Goal: Task Accomplishment & Management: Manage account settings

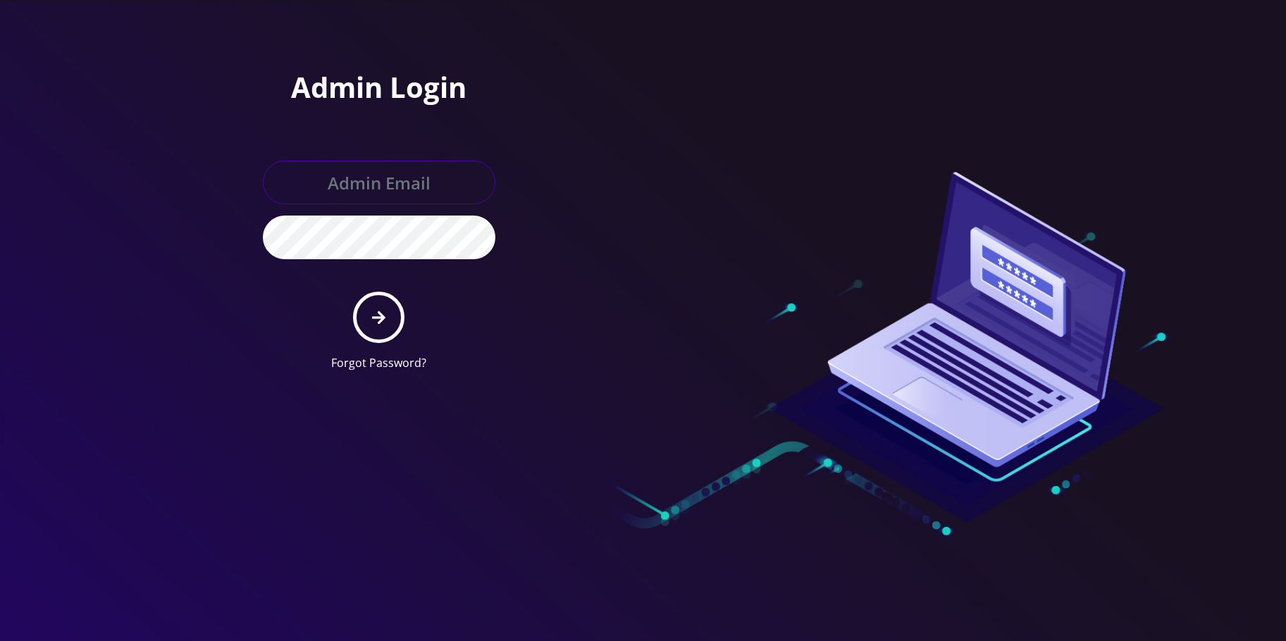
type input "[EMAIL_ADDRESS][DOMAIN_NAME]"
click at [397, 301] on button "submit" at bounding box center [378, 317] width 51 height 51
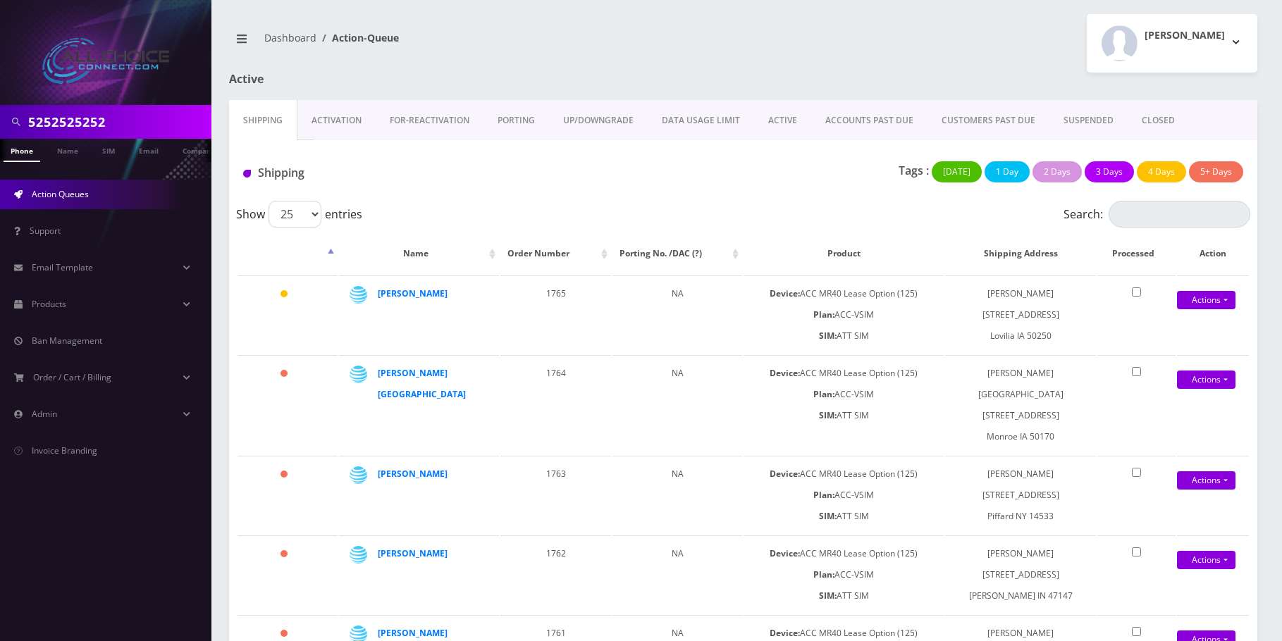
click at [763, 126] on link "ACTIVE" at bounding box center [782, 120] width 57 height 41
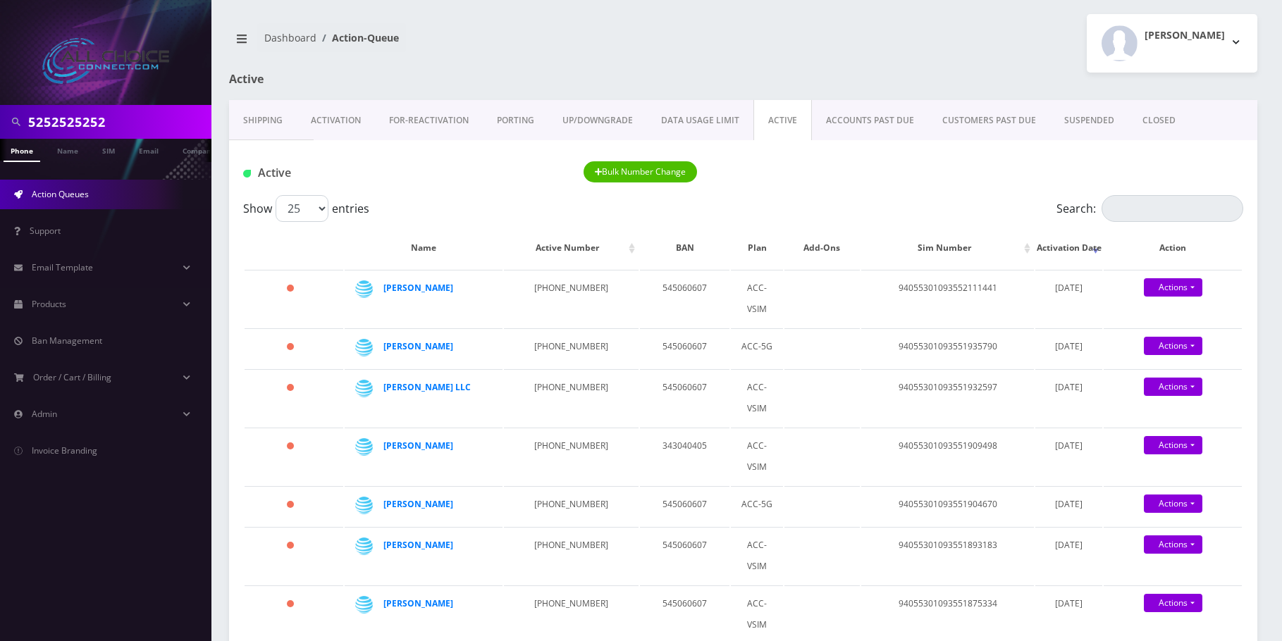
click at [78, 123] on input "5252525252" at bounding box center [118, 122] width 180 height 27
type input "austin"
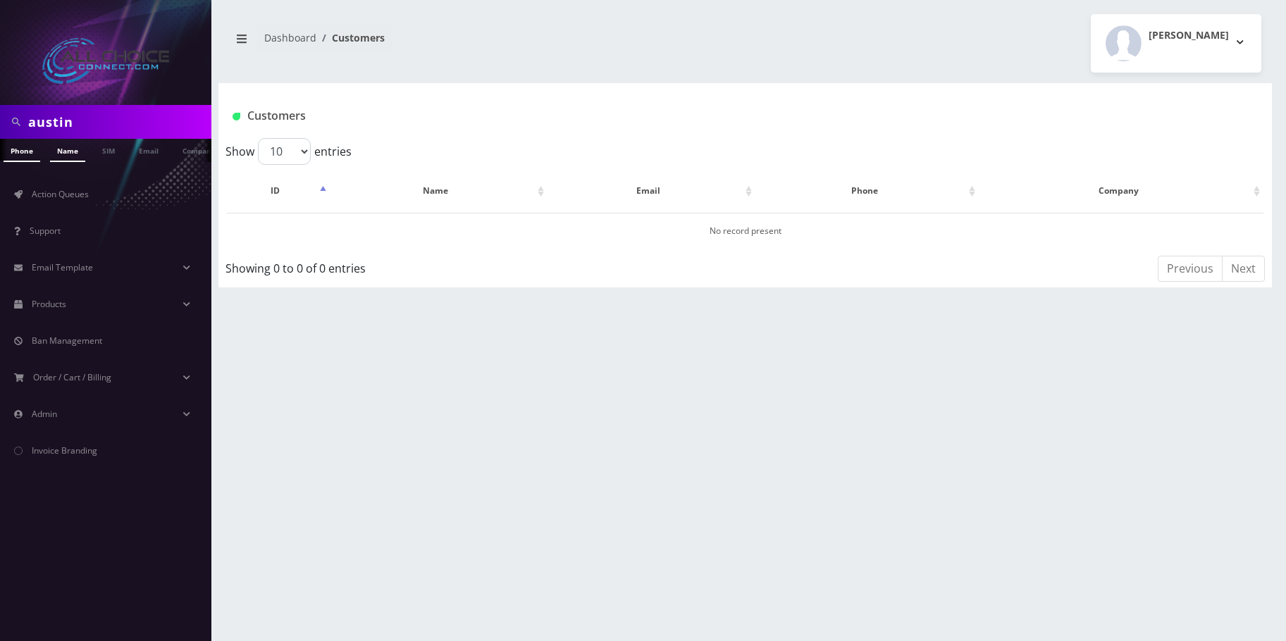
click at [69, 159] on link "Name" at bounding box center [67, 150] width 35 height 23
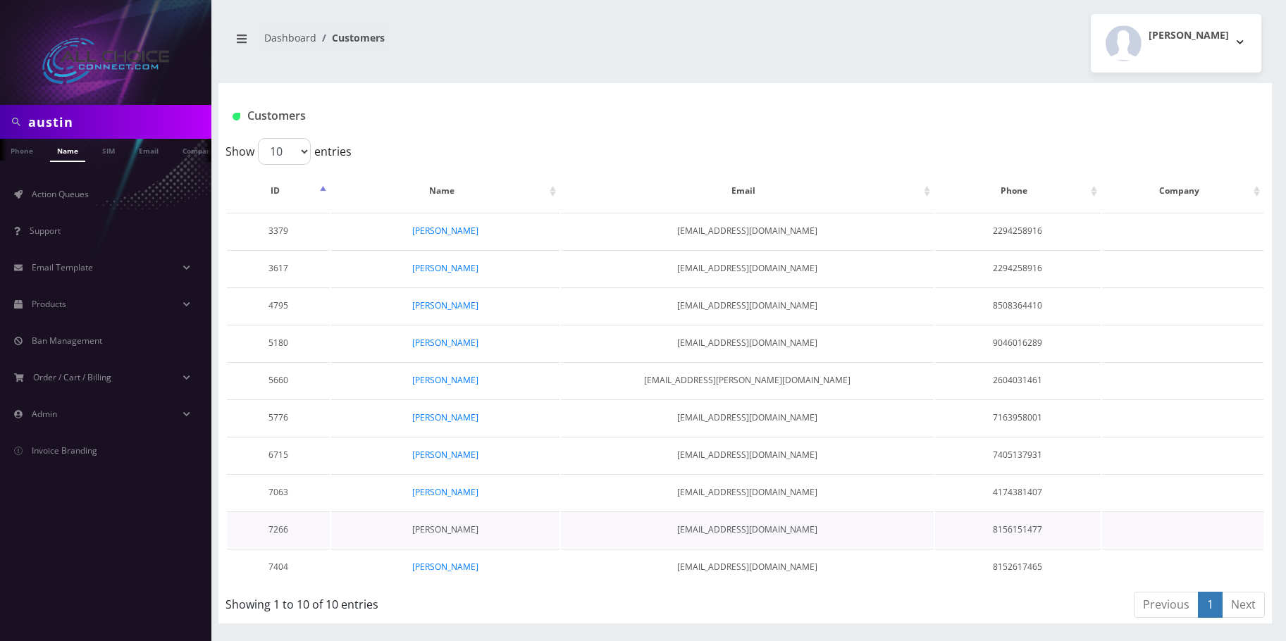
click at [438, 530] on link "Austin Martin" at bounding box center [445, 529] width 66 height 12
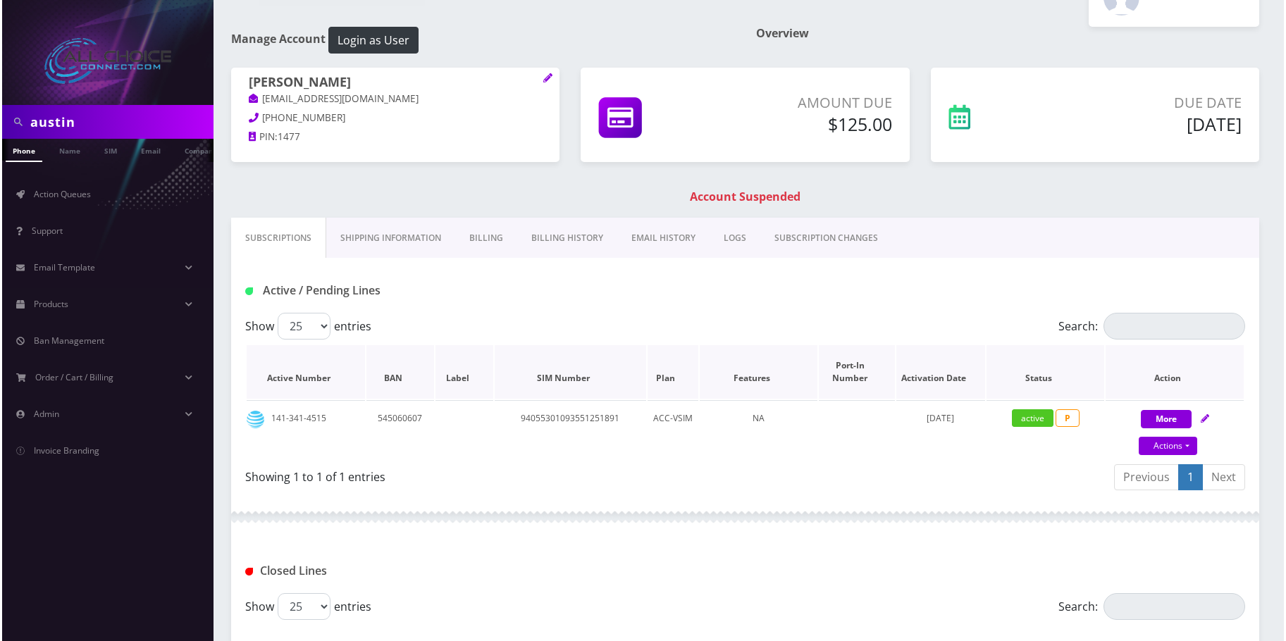
scroll to position [70, 0]
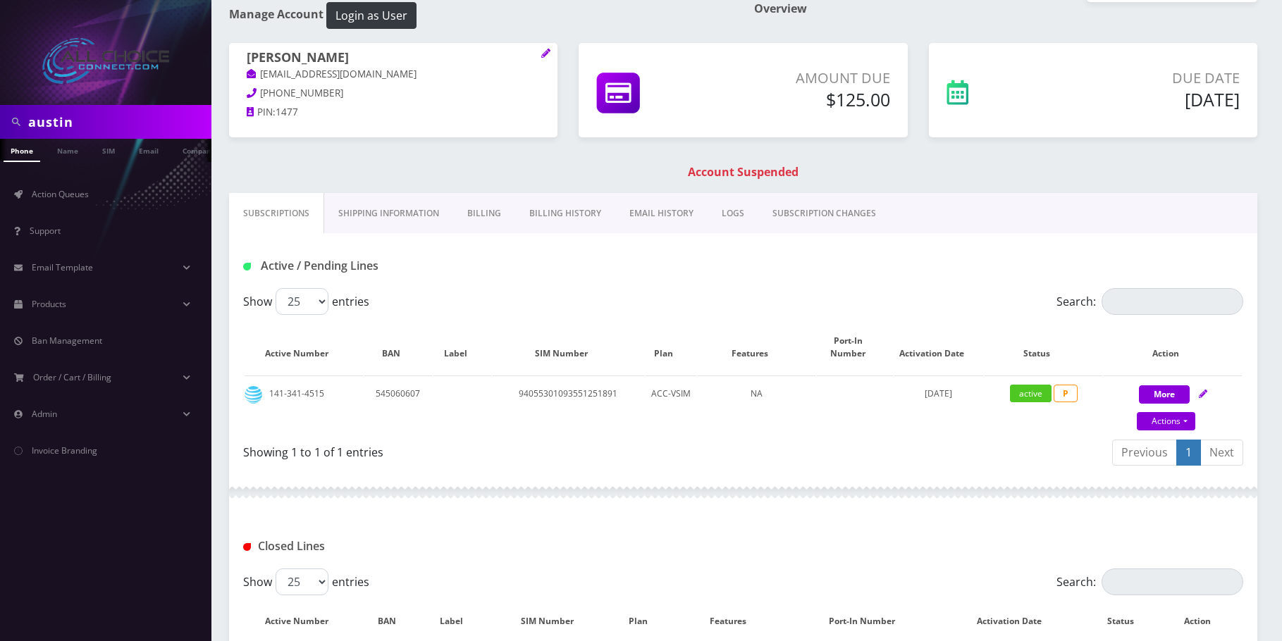
click at [476, 212] on link "Billing" at bounding box center [484, 213] width 62 height 41
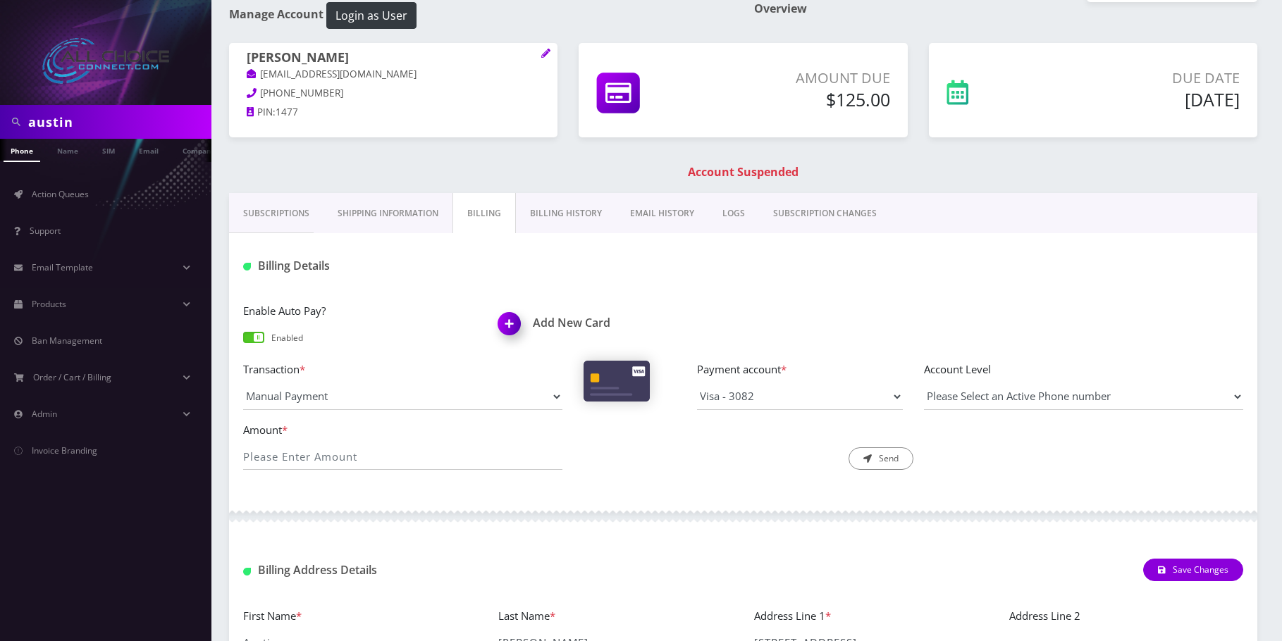
click at [505, 327] on img at bounding box center [512, 329] width 42 height 42
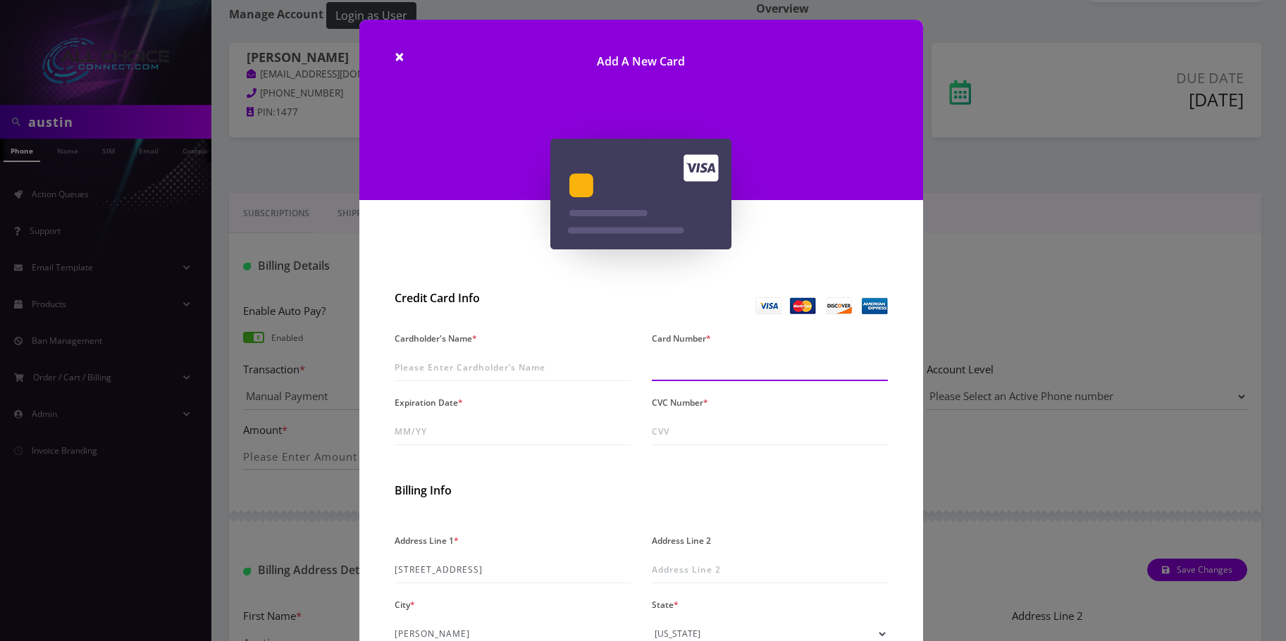
click at [657, 366] on input "Card Number *" at bounding box center [770, 367] width 236 height 27
type input "4447 8501 0818 6538"
click at [440, 366] on input "Cardholder's Name *" at bounding box center [513, 367] width 236 height 27
type input "[PERSON_NAME]"
click at [406, 437] on input "Expiration Date *" at bounding box center [513, 432] width 236 height 27
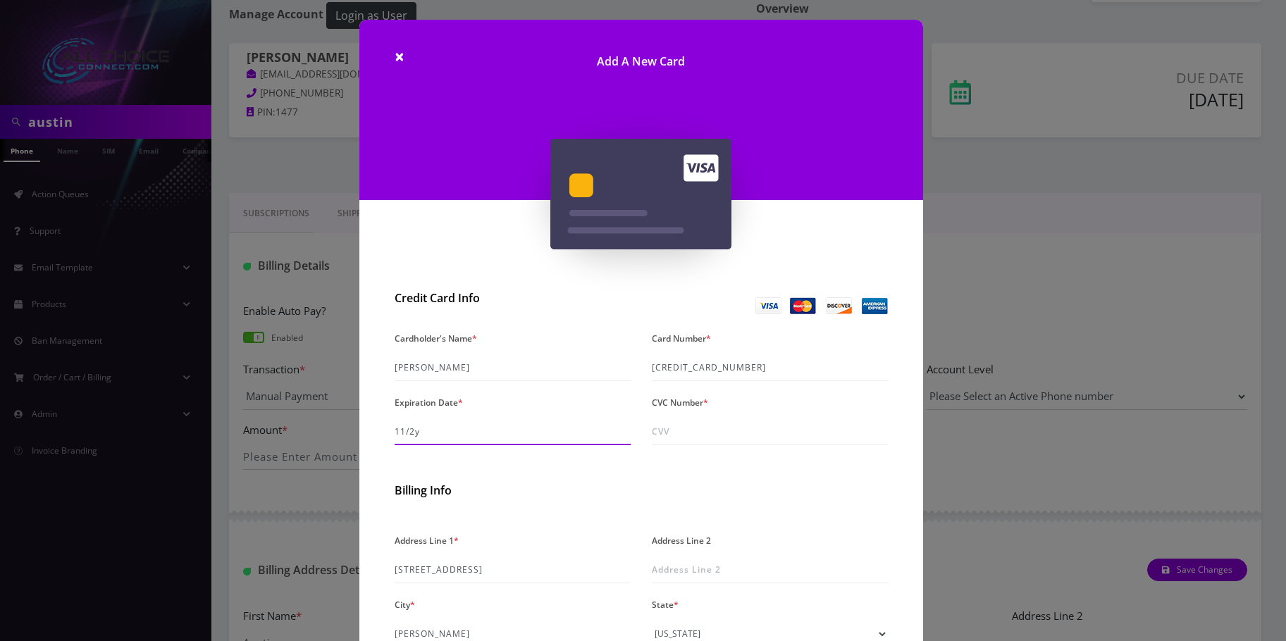
type input "11/28"
click at [668, 430] on input "CVC Number *" at bounding box center [770, 432] width 236 height 27
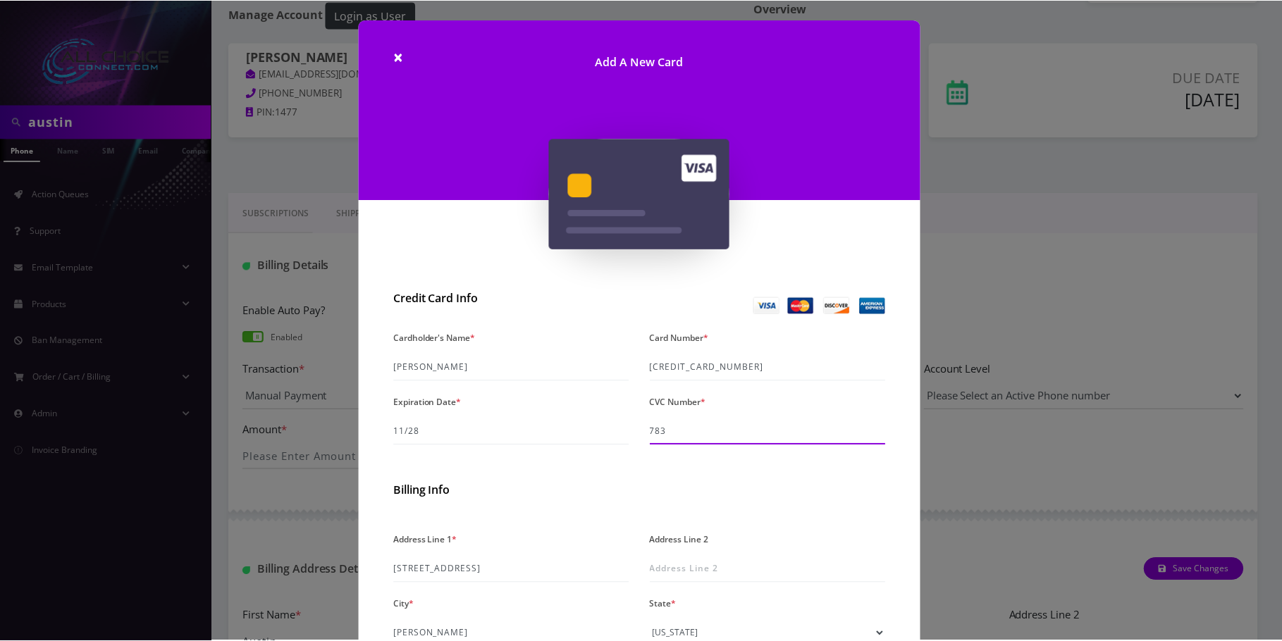
scroll to position [200, 0]
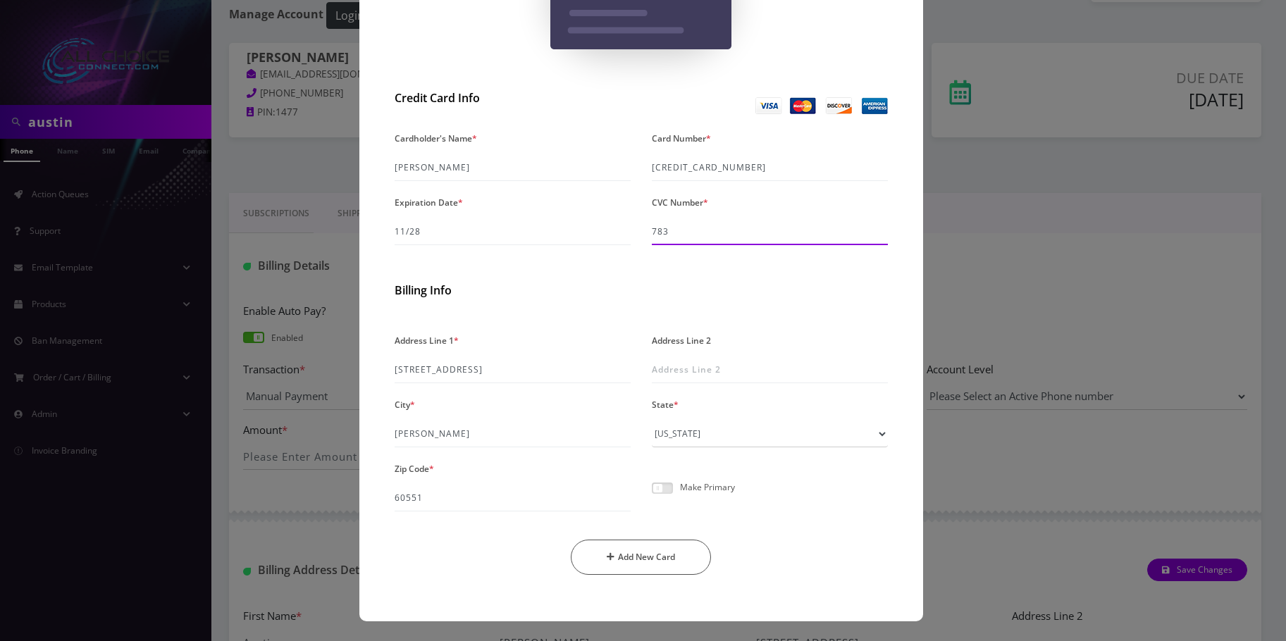
type input "783"
click at [652, 494] on div "Make Primary" at bounding box center [769, 494] width 257 height 36
click at [655, 492] on span at bounding box center [662, 488] width 21 height 11
click at [652, 496] on input "checkbox" at bounding box center [652, 496] width 0 height 0
click at [655, 551] on button "Add New Card" at bounding box center [641, 557] width 140 height 35
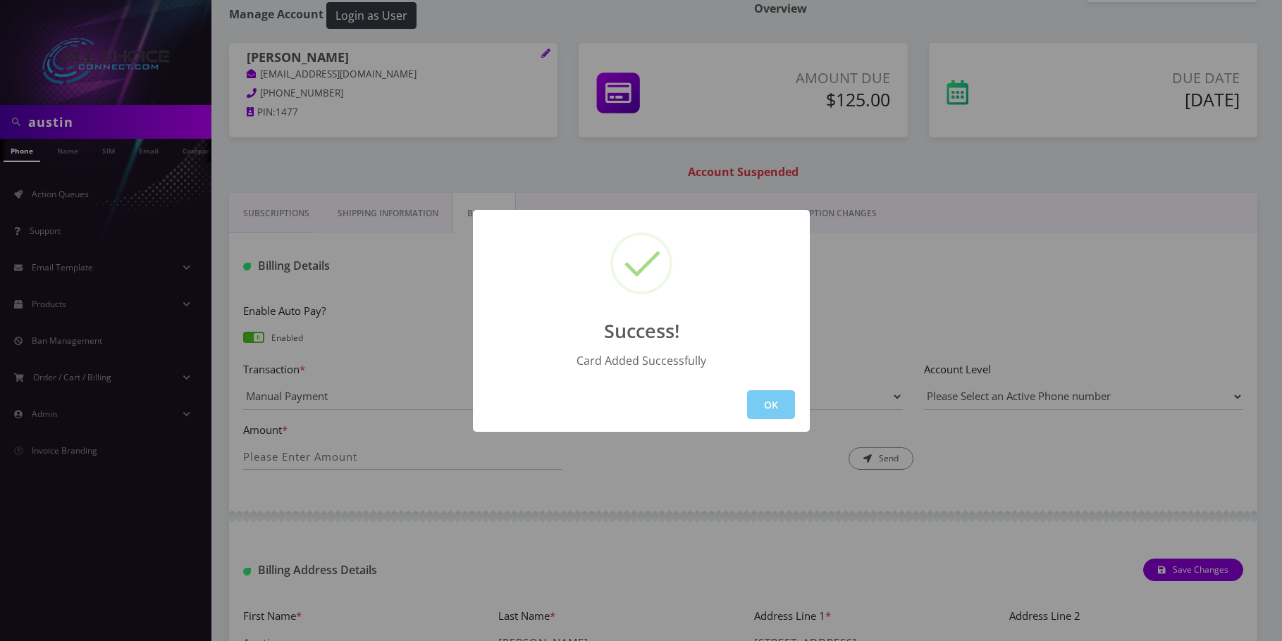
click at [776, 397] on button "OK" at bounding box center [771, 404] width 48 height 29
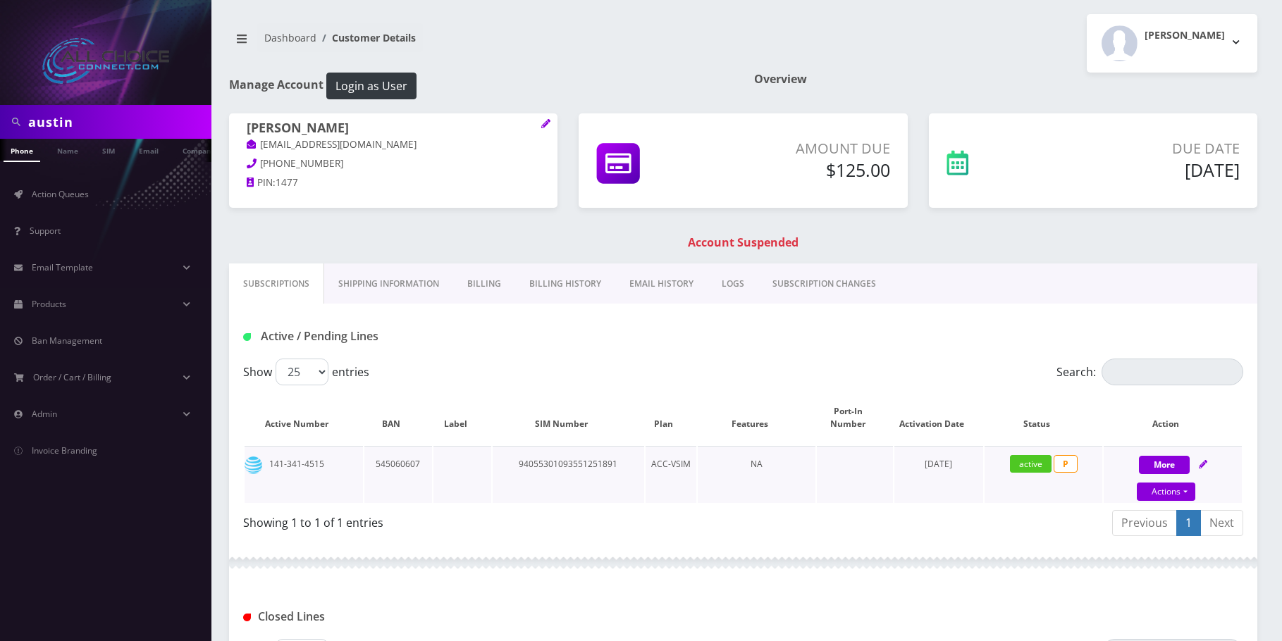
scroll to position [70, 0]
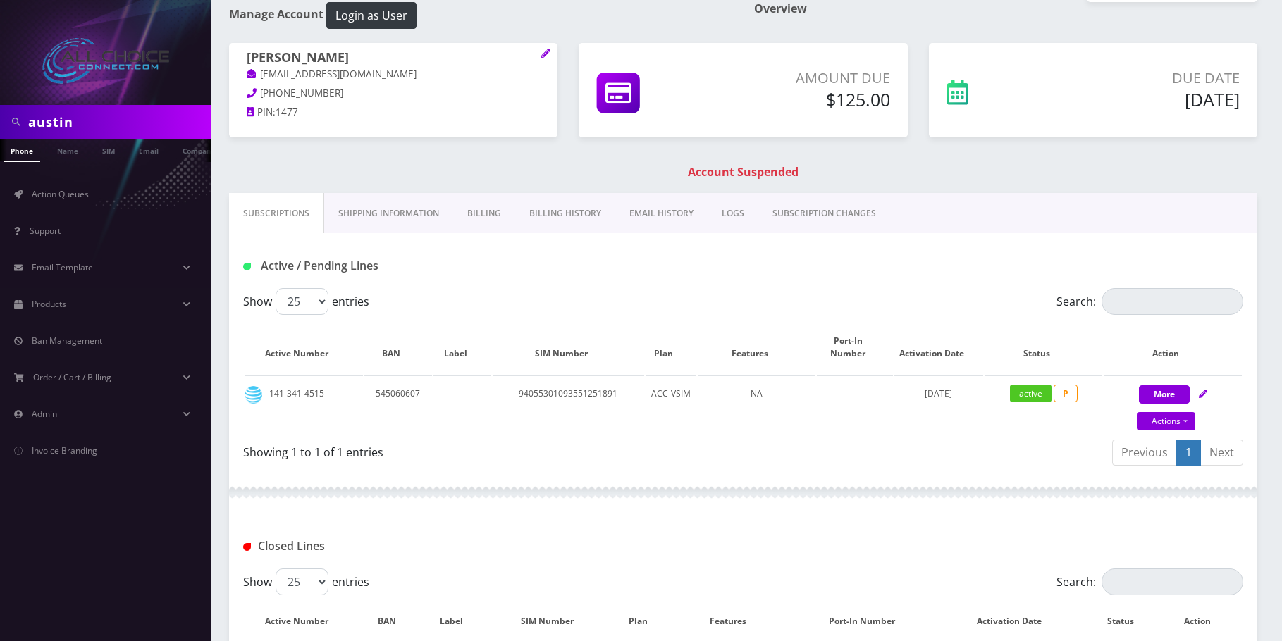
click at [481, 202] on link "Billing" at bounding box center [484, 213] width 62 height 41
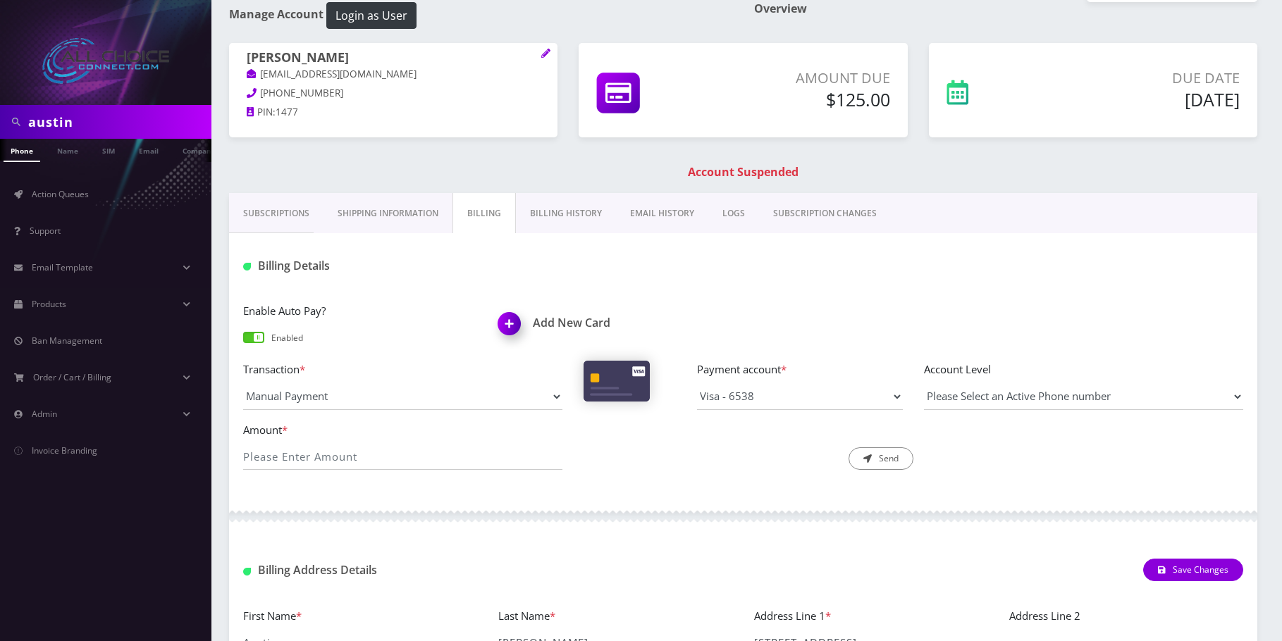
click at [480, 214] on link "Billing" at bounding box center [483, 213] width 63 height 41
click at [394, 465] on input "Amount *" at bounding box center [402, 456] width 319 height 27
type input "125"
click at [64, 150] on link "Name" at bounding box center [67, 150] width 35 height 23
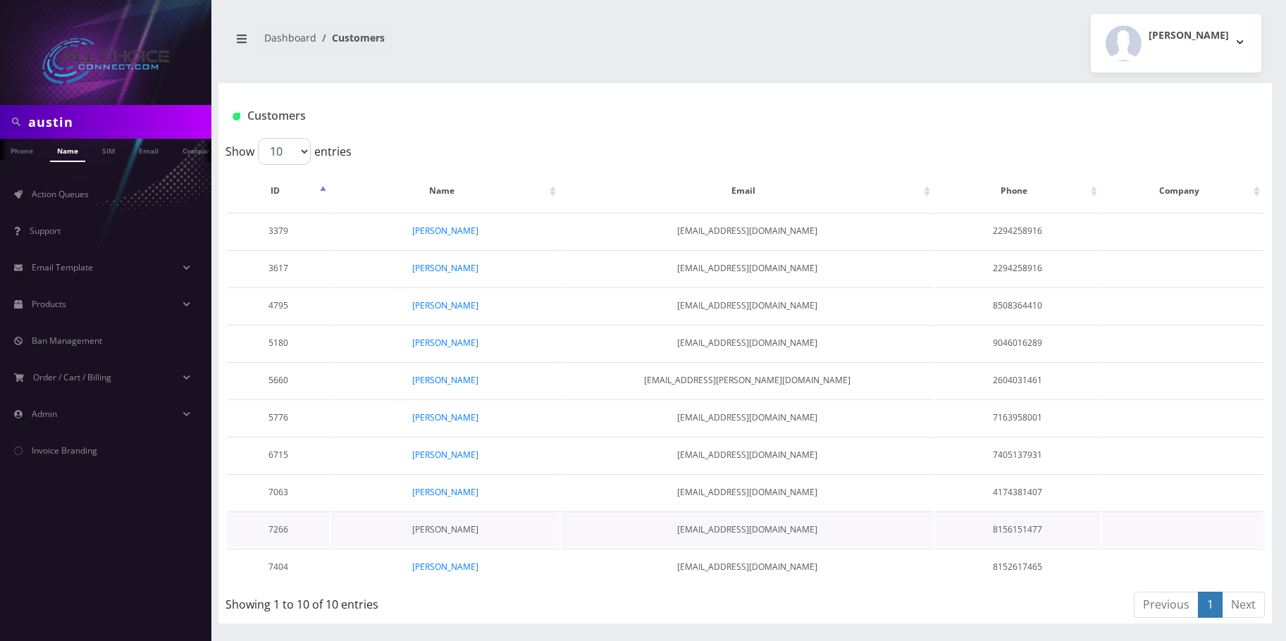
click at [459, 526] on link "Austin Martin" at bounding box center [445, 529] width 66 height 12
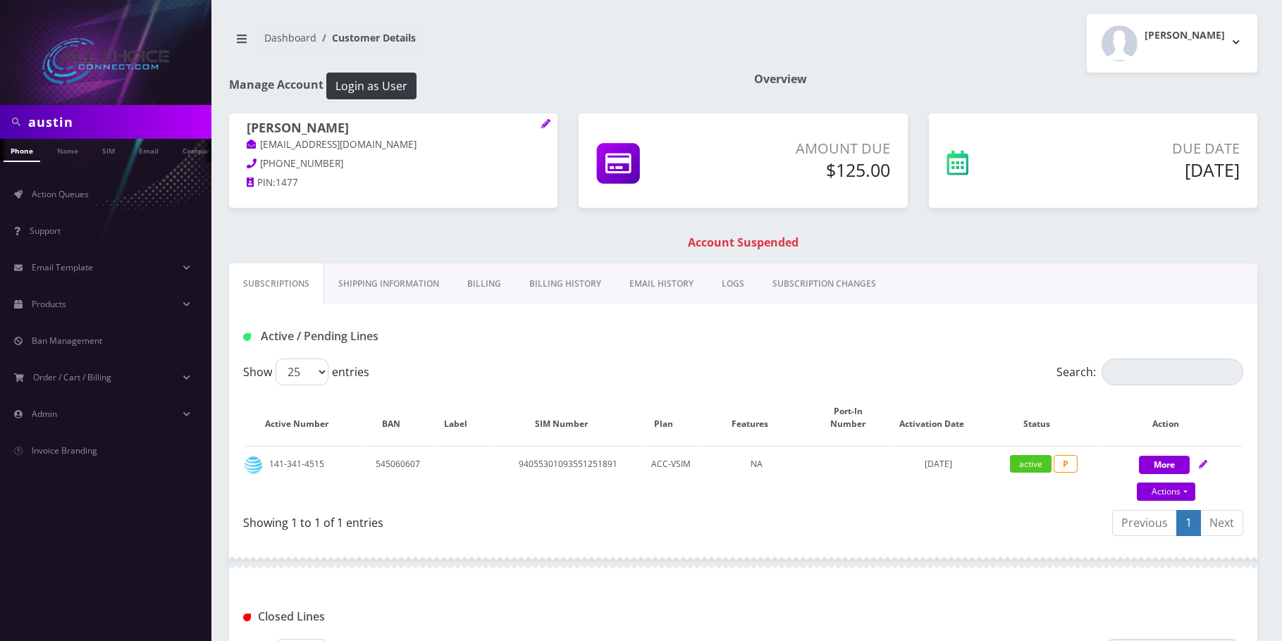
click at [485, 283] on link "Billing" at bounding box center [484, 284] width 62 height 41
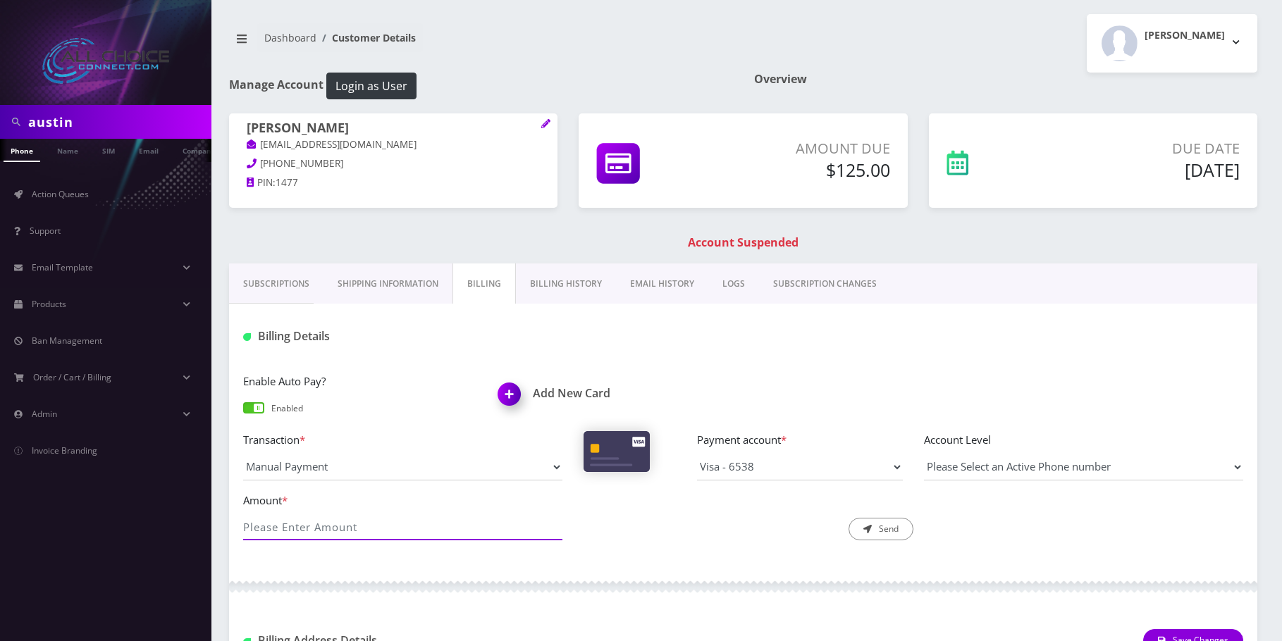
click at [385, 520] on input "Amount *" at bounding box center [402, 527] width 319 height 27
type input "125"
click at [872, 519] on button "Send" at bounding box center [880, 529] width 65 height 23
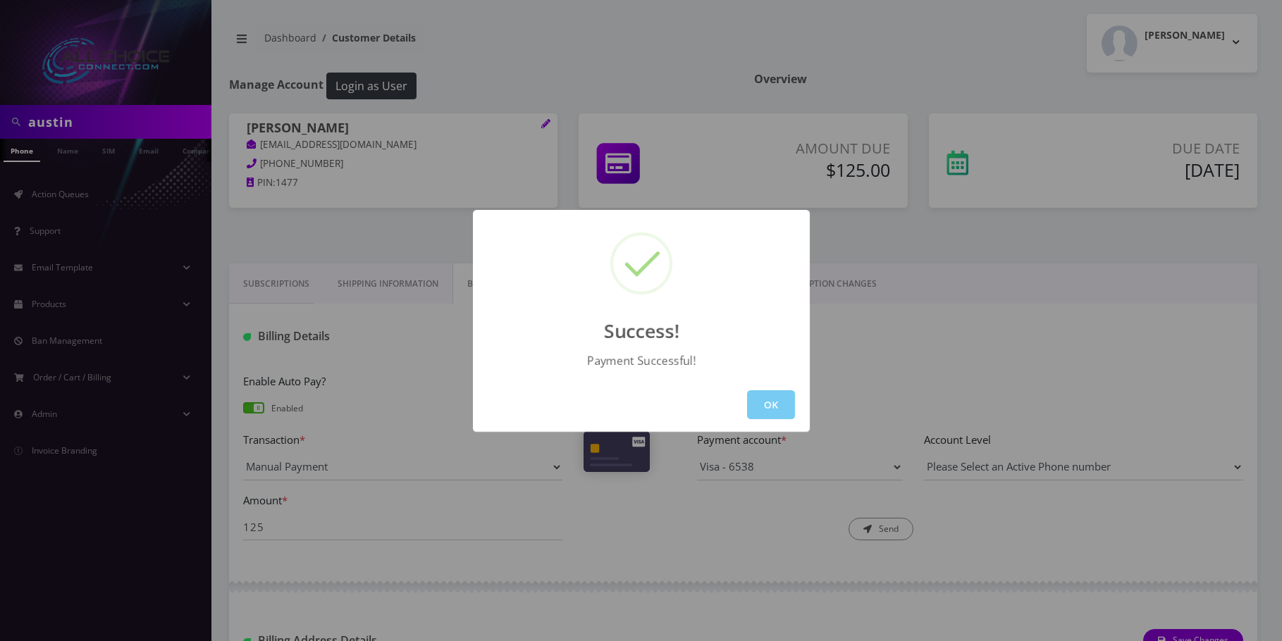
click at [763, 414] on button "OK" at bounding box center [771, 404] width 48 height 29
